Goal: Information Seeking & Learning: Learn about a topic

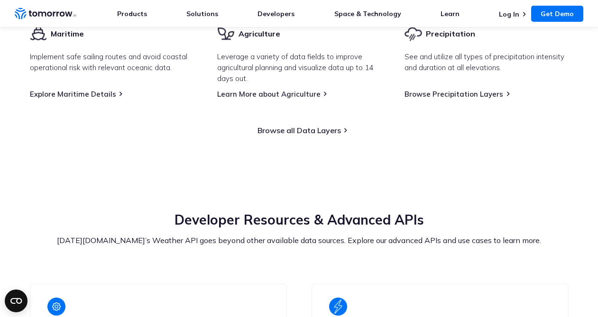
scroll to position [1659, 0]
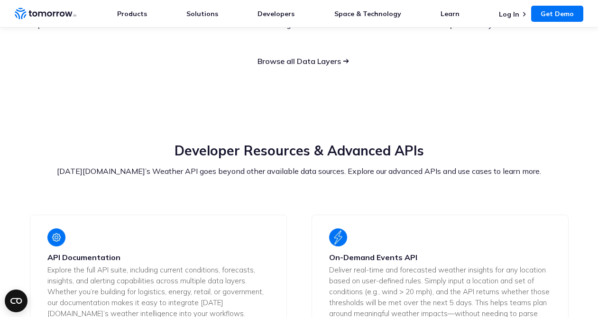
click at [291, 66] on link "Browse all Data Layers" at bounding box center [298, 60] width 83 height 9
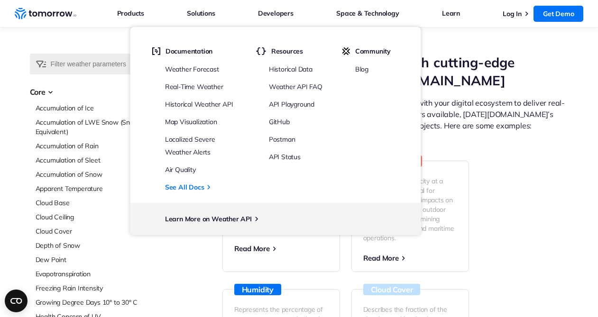
click at [205, 114] on ul "Weather Forecast Real-Time Weather Historical Weather API Map Visualization Loc…" at bounding box center [195, 128] width 86 height 131
click at [205, 118] on link "Map Visualization" at bounding box center [191, 122] width 52 height 9
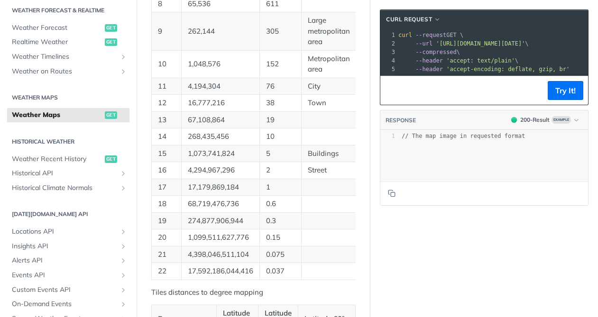
scroll to position [826, 0]
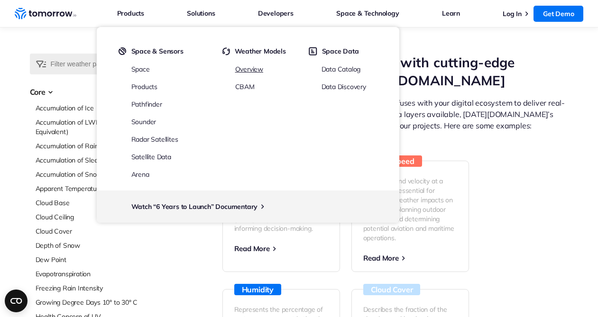
click at [251, 68] on link "Overview" at bounding box center [249, 69] width 28 height 9
